Goal: Information Seeking & Learning: Compare options

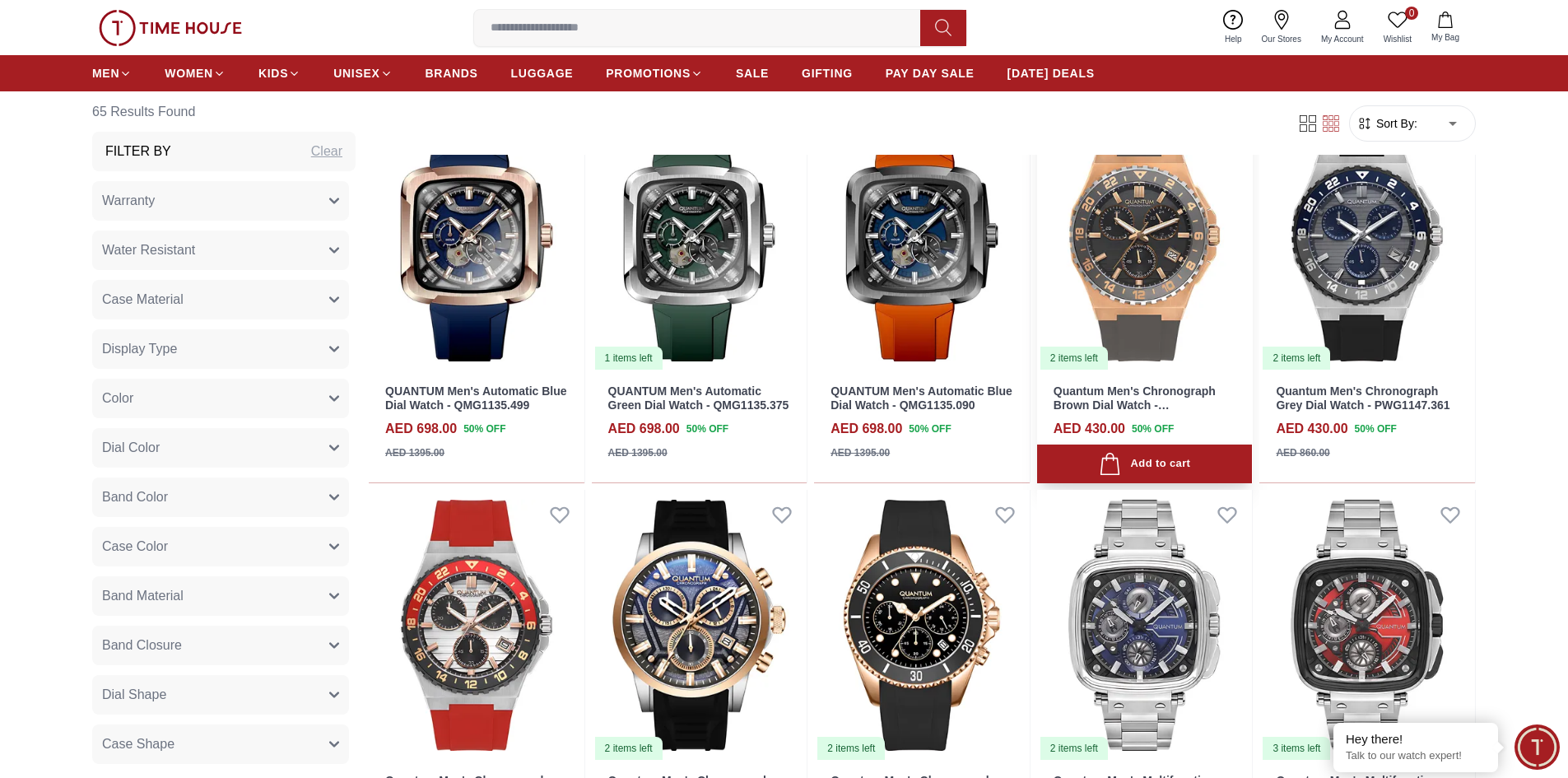
scroll to position [823, 0]
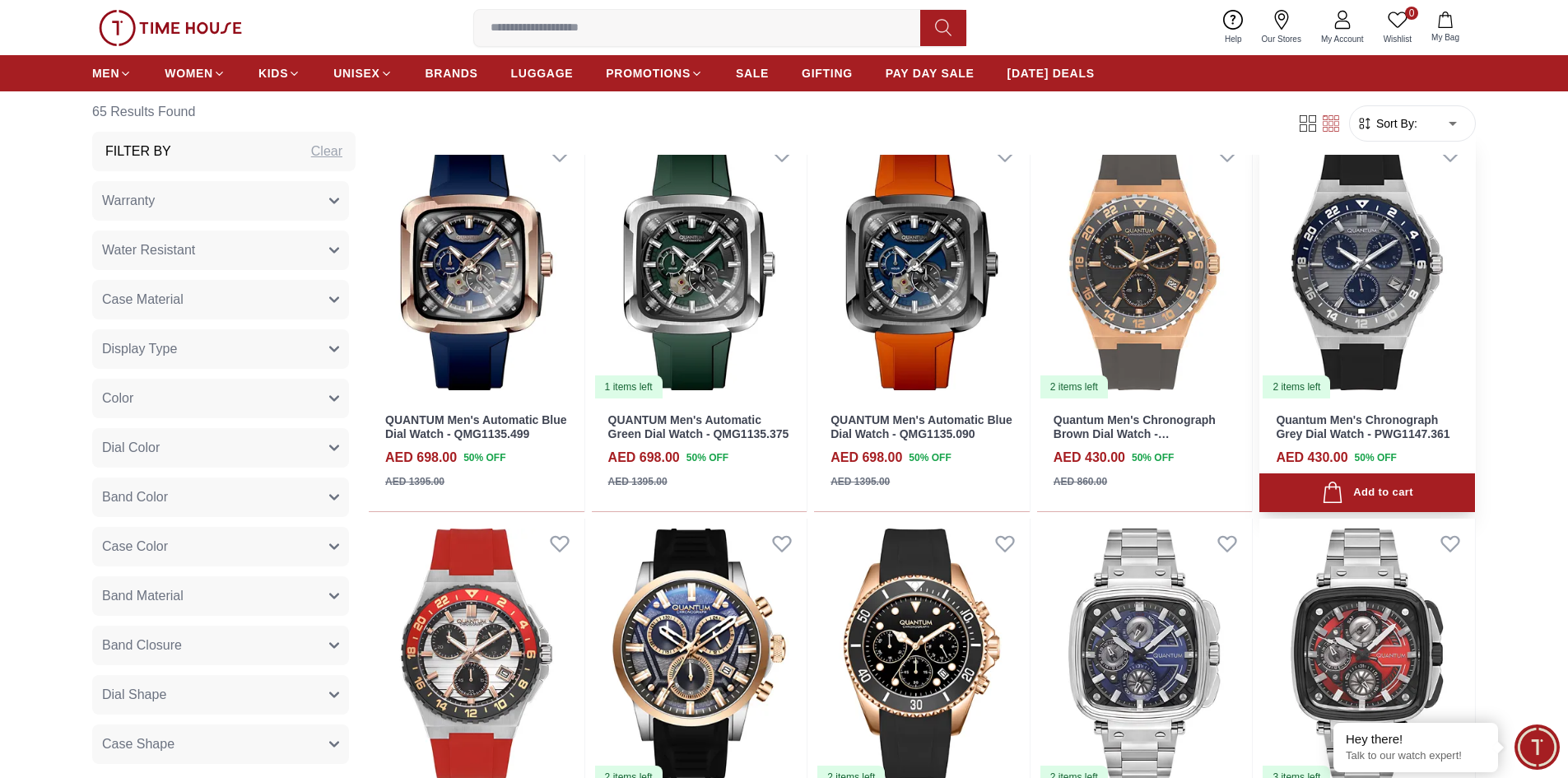
click at [1391, 283] on img at bounding box center [1366, 264] width 216 height 271
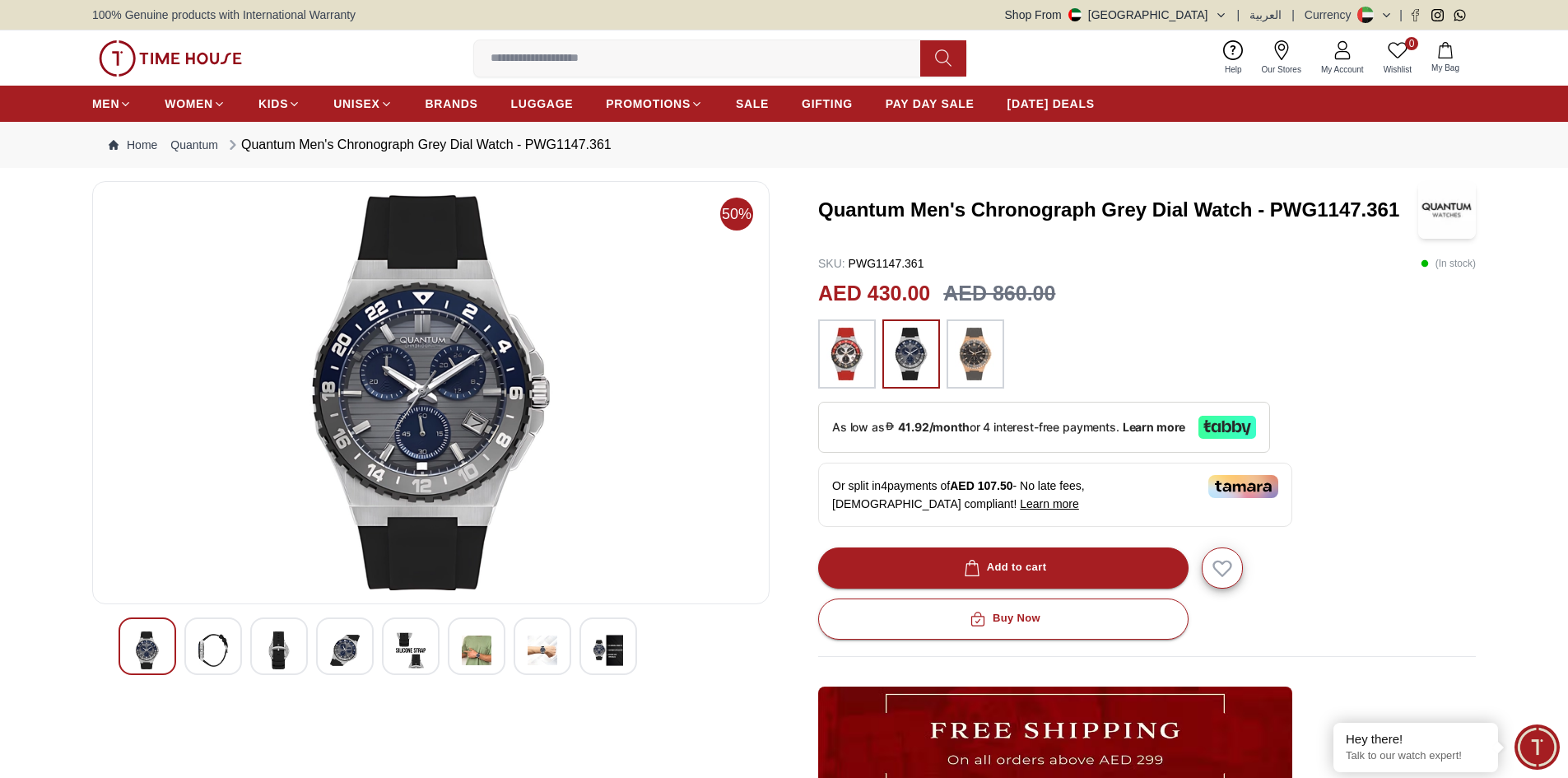
click at [198, 654] on div at bounding box center [213, 646] width 58 height 58
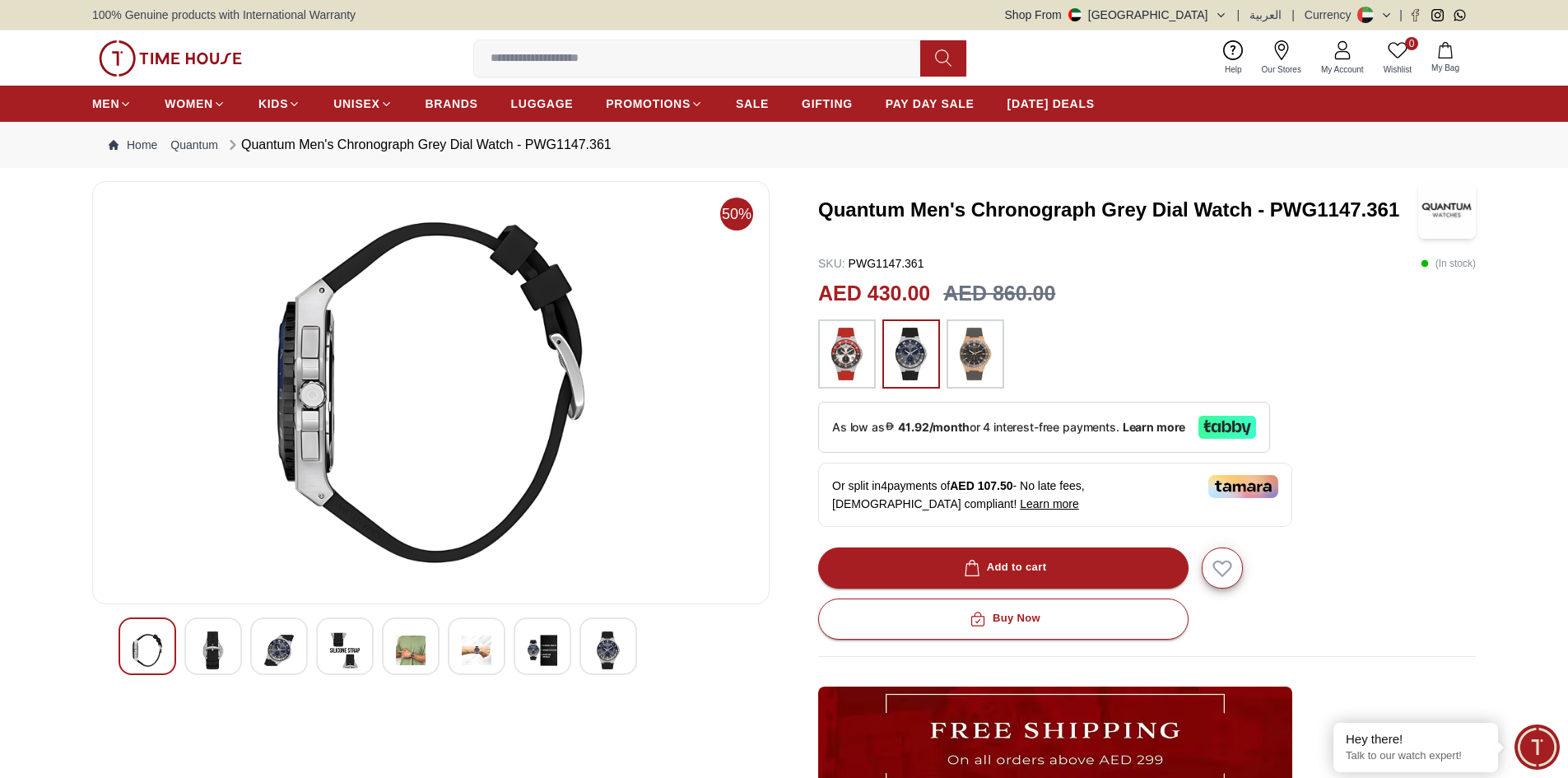
click at [158, 648] on img at bounding box center [147, 649] width 30 height 37
click at [274, 656] on img at bounding box center [278, 649] width 30 height 37
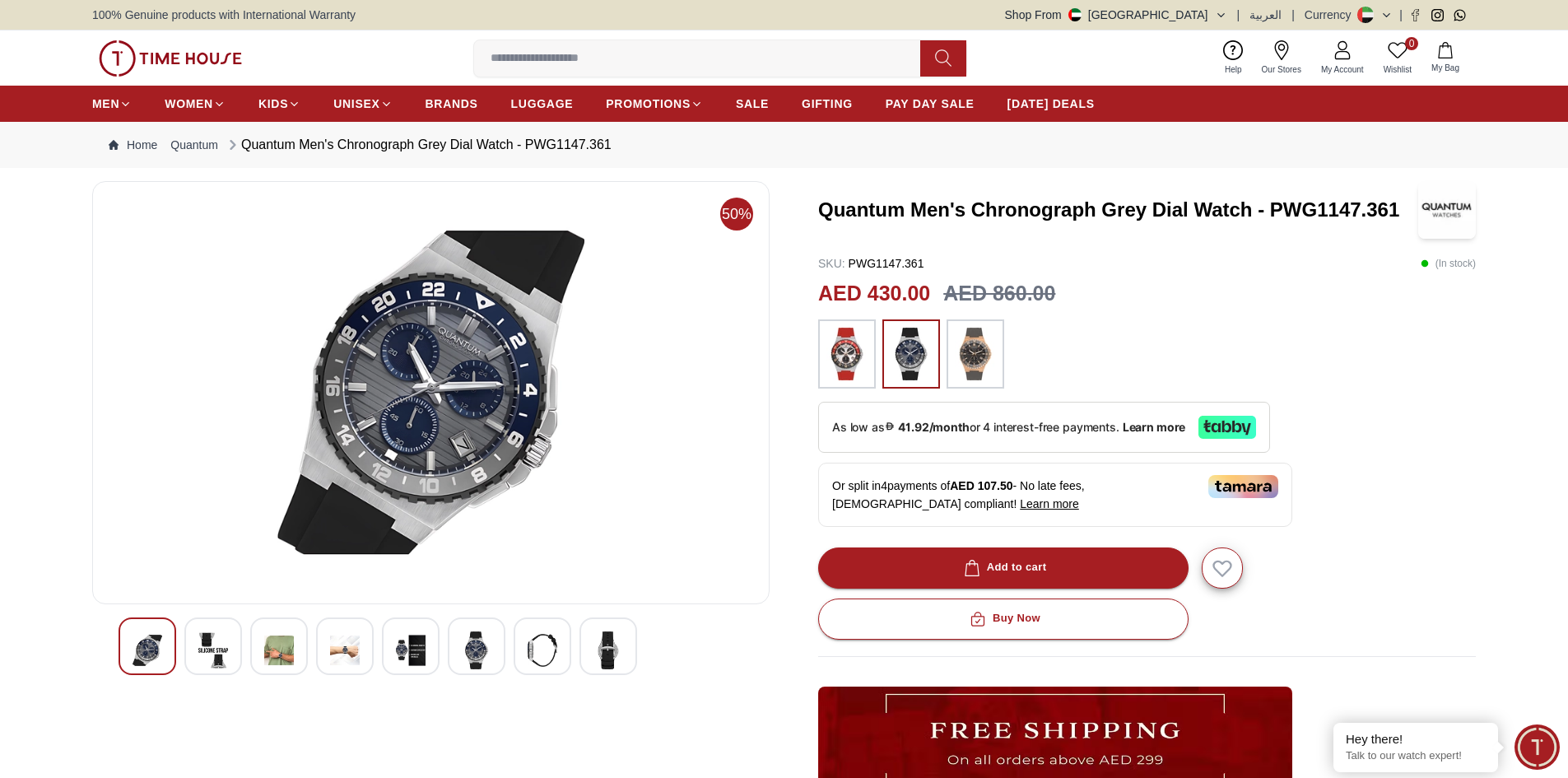
click at [476, 656] on img at bounding box center [476, 649] width 30 height 37
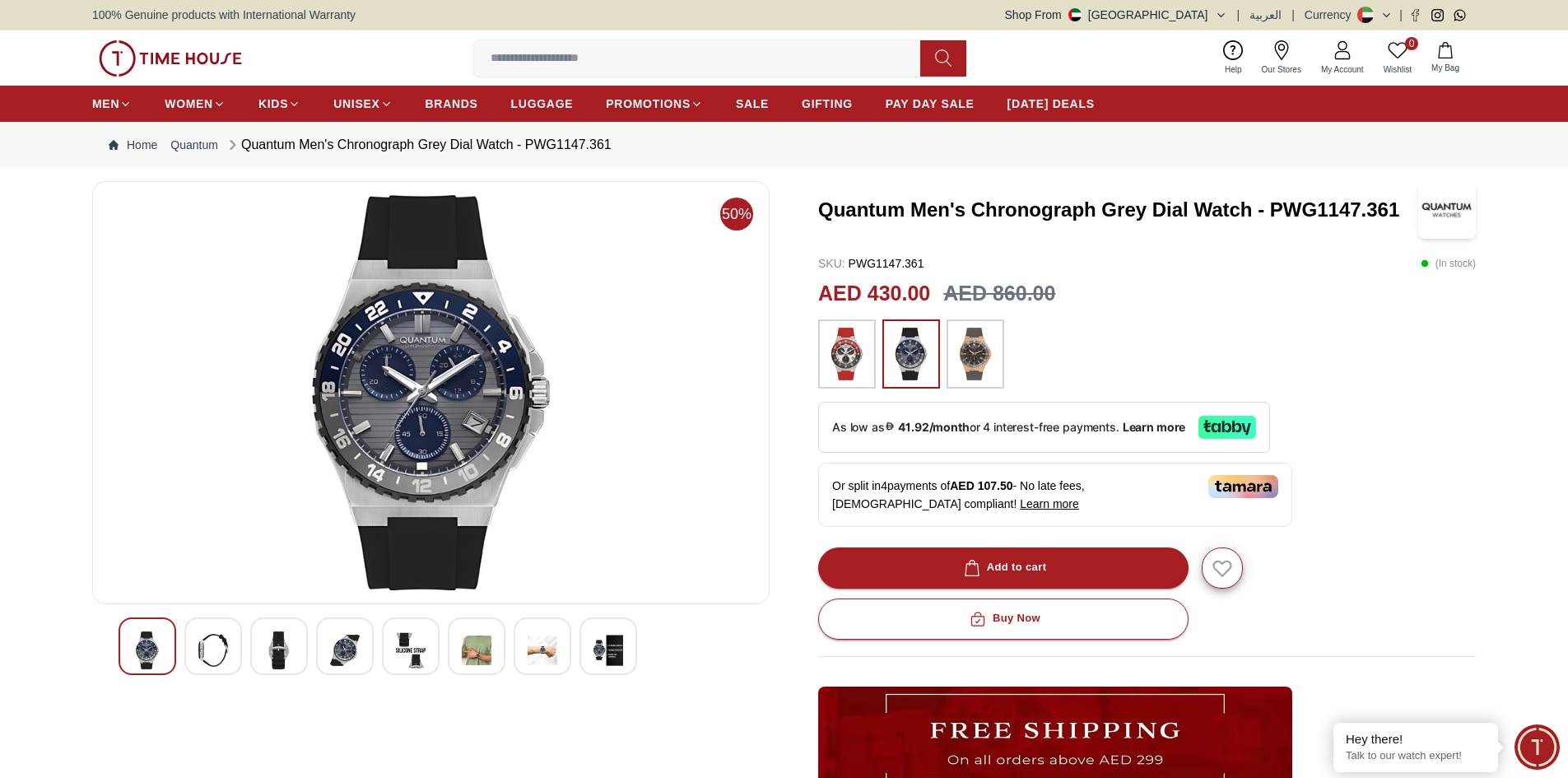
click at [981, 361] on img at bounding box center [975, 353] width 41 height 53
